Goal: Obtain resource: Download file/media

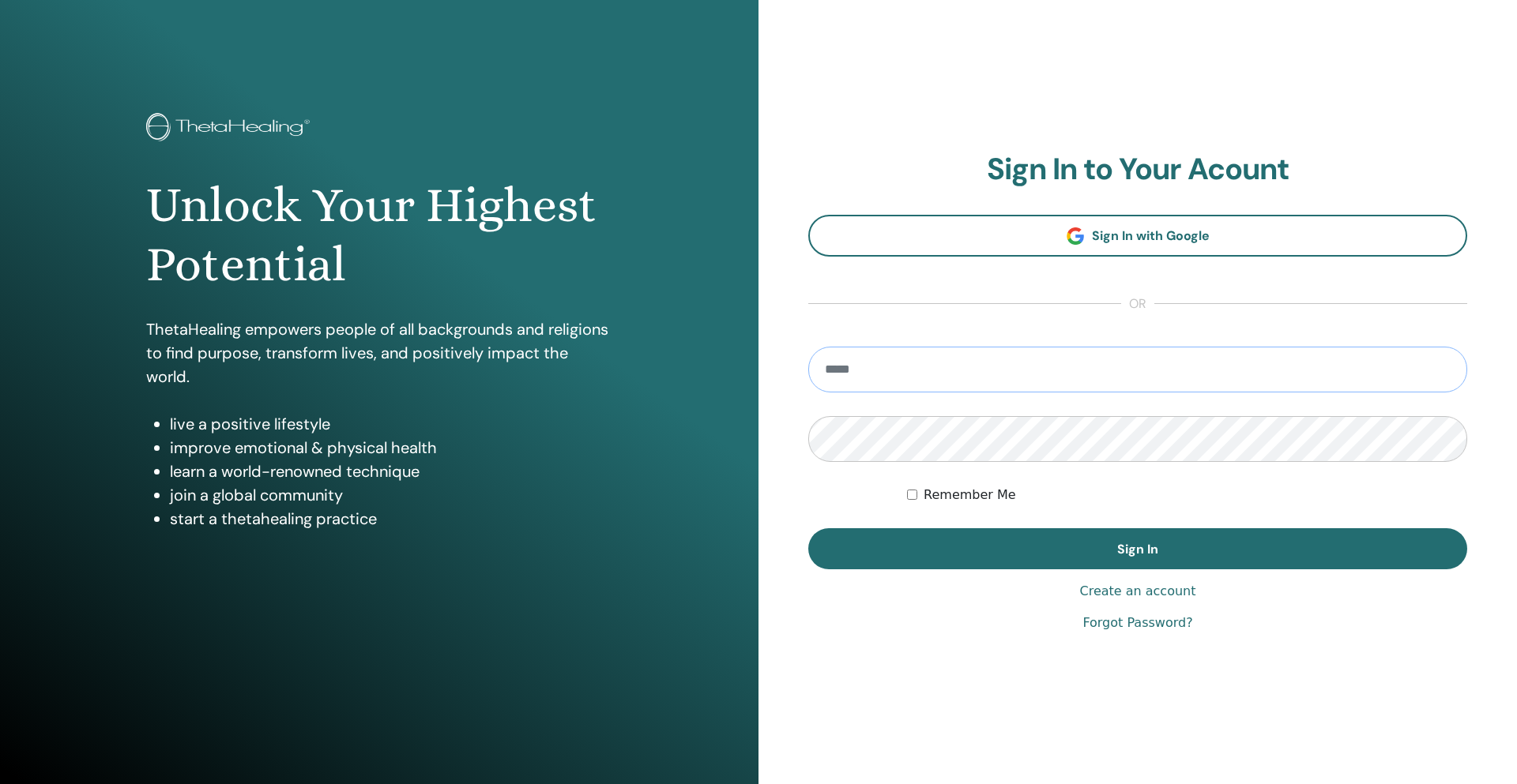
click at [970, 366] on input "email" at bounding box center [1137, 370] width 659 height 46
type input "**********"
click at [808, 528] on button "Sign In" at bounding box center [1137, 548] width 659 height 41
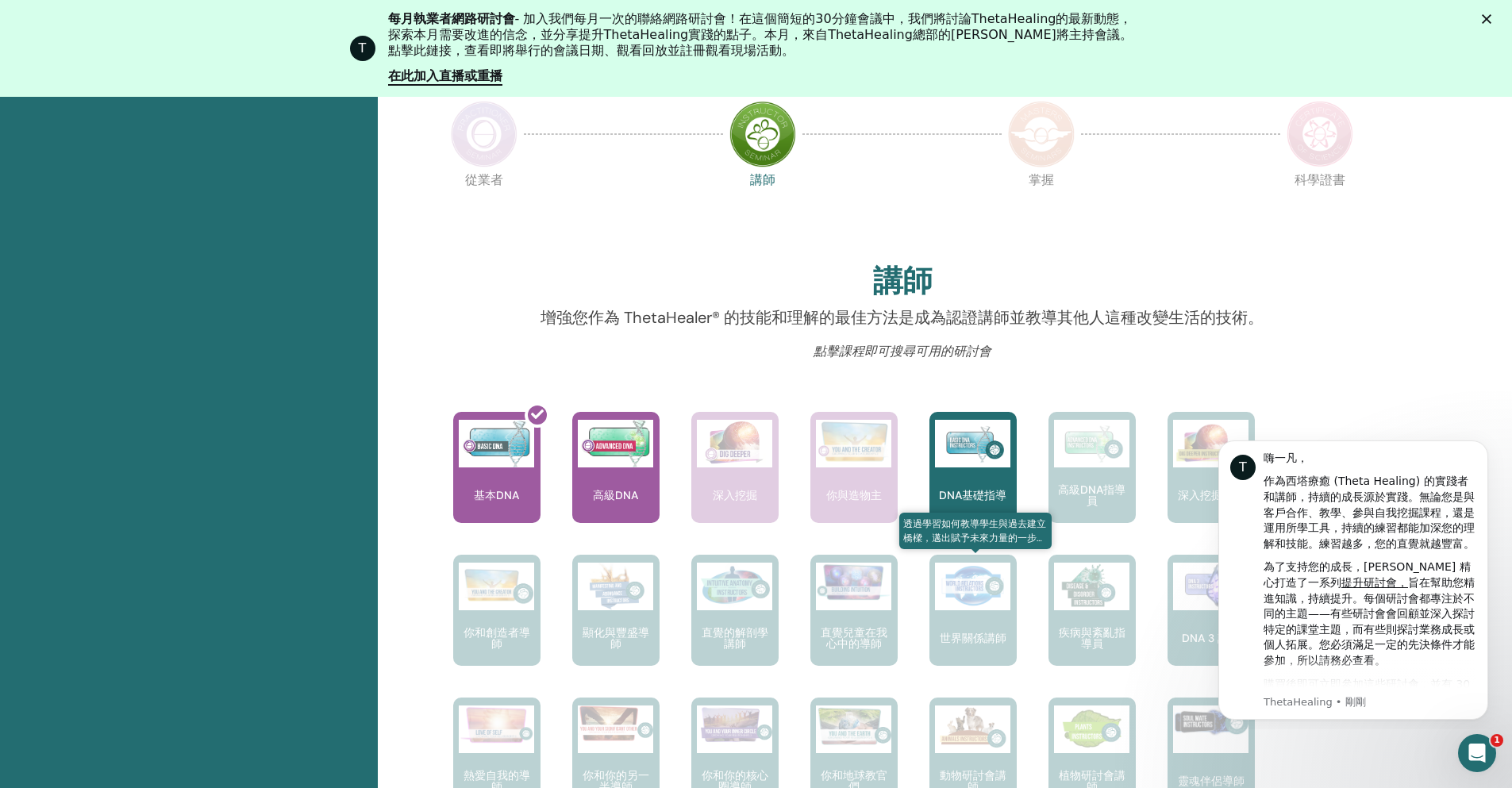
scroll to position [201, 0]
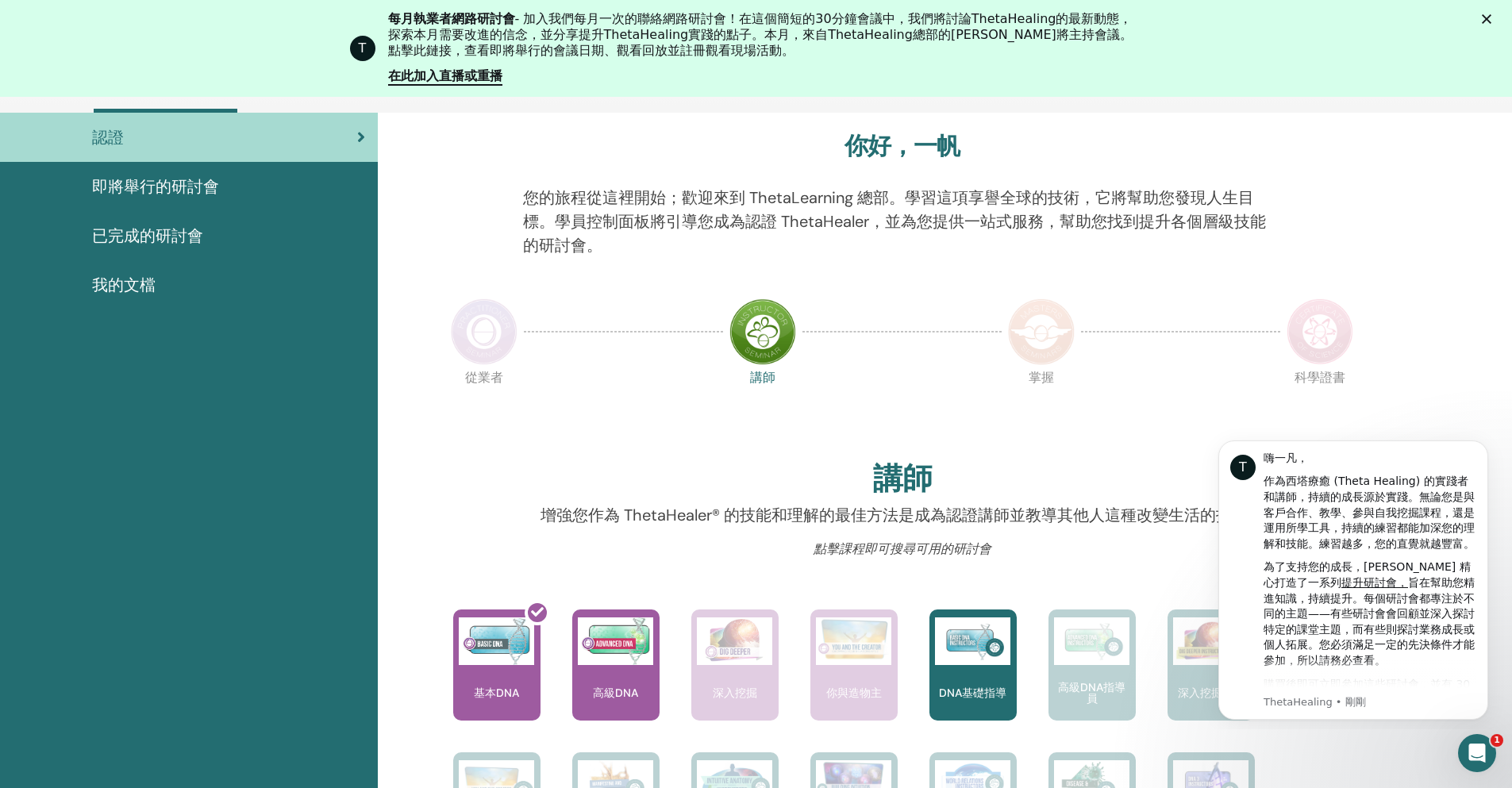
click at [172, 277] on div "我的文檔" at bounding box center [188, 285] width 352 height 24
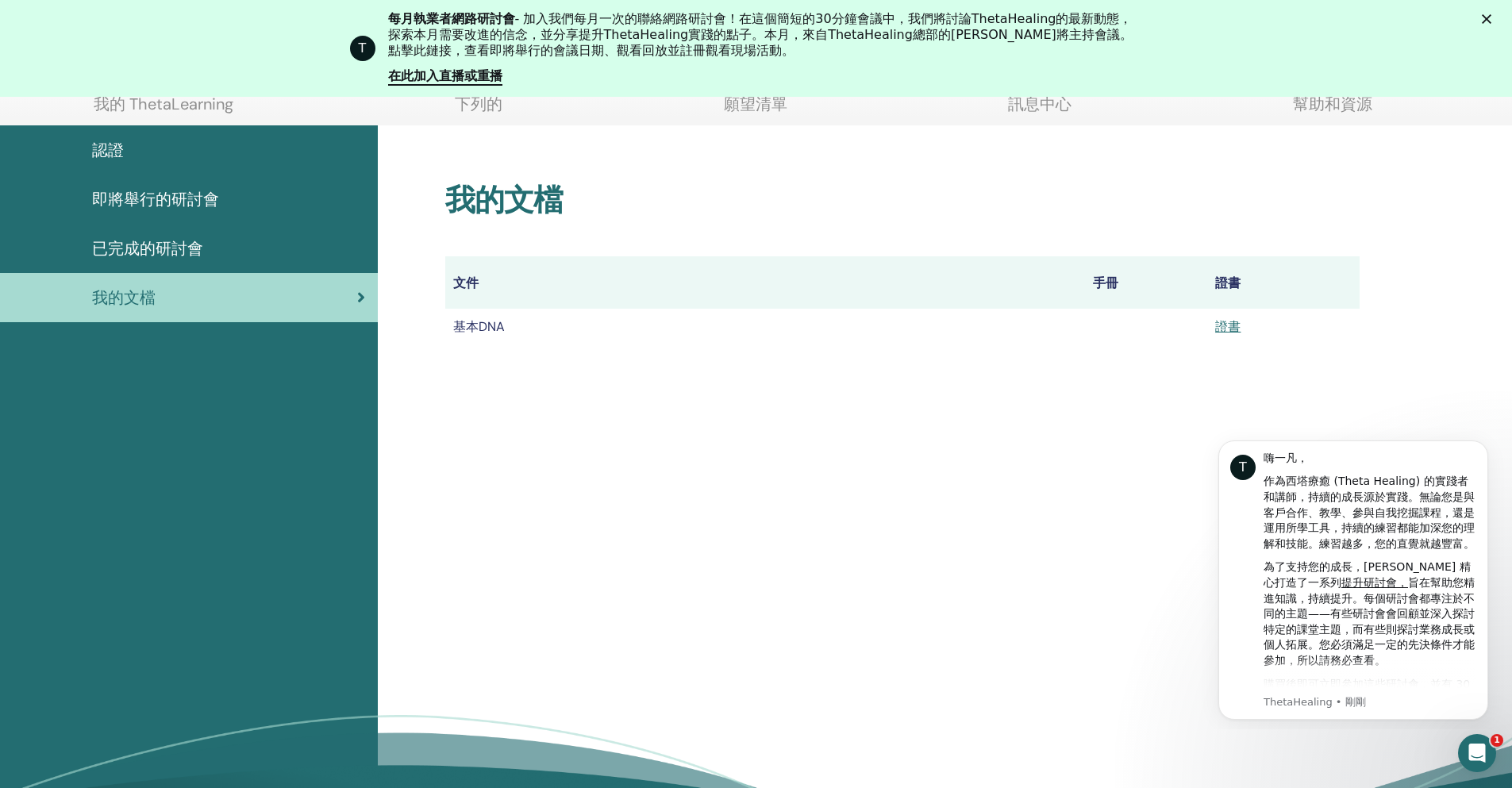
scroll to position [197, 0]
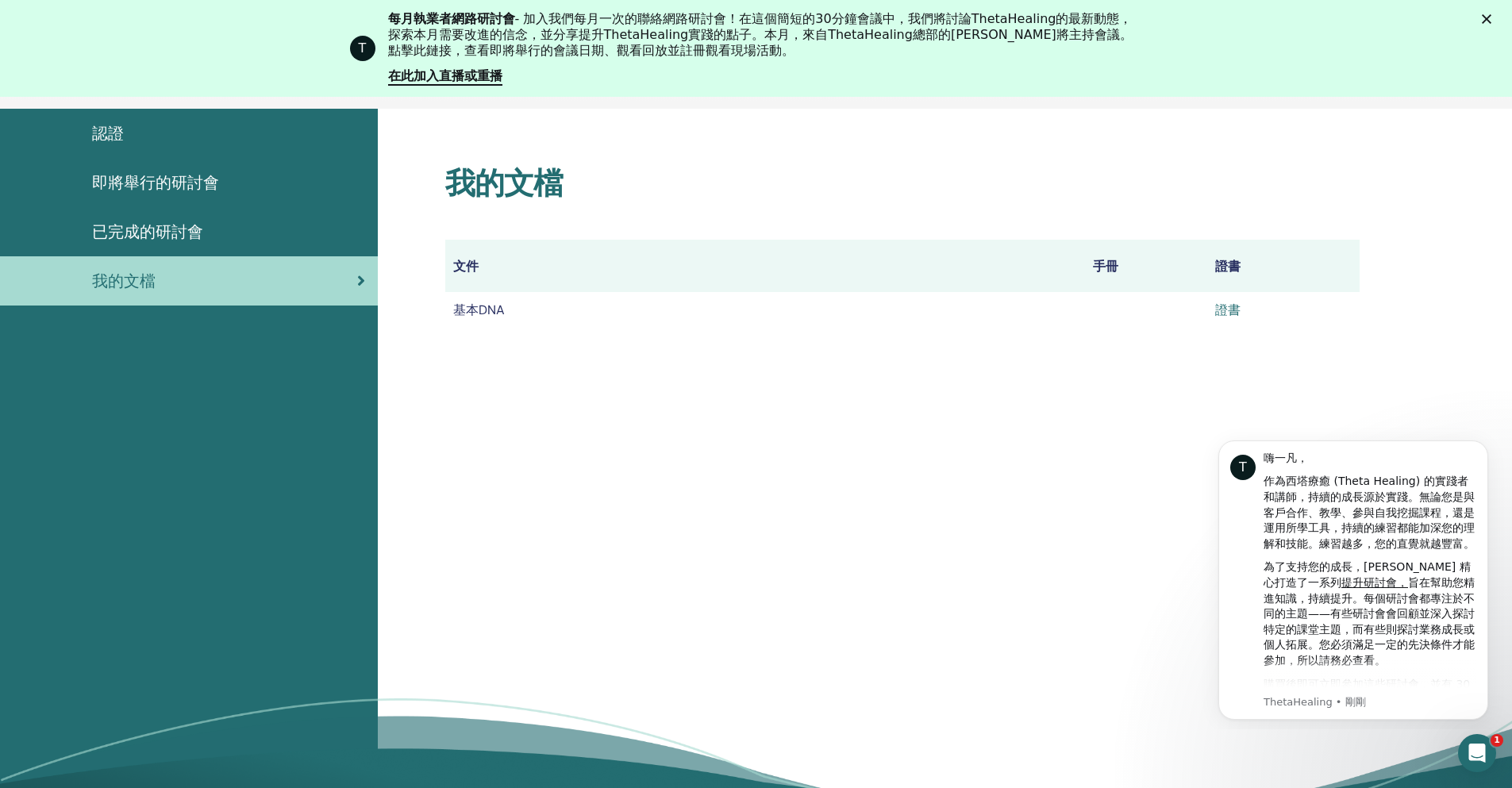
click at [1237, 303] on font "證書" at bounding box center [1227, 309] width 26 height 16
